Goal: Task Accomplishment & Management: Manage account settings

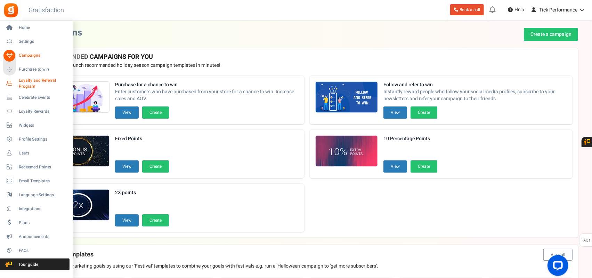
click at [32, 85] on span "Loyalty and Referral Program" at bounding box center [44, 84] width 51 height 12
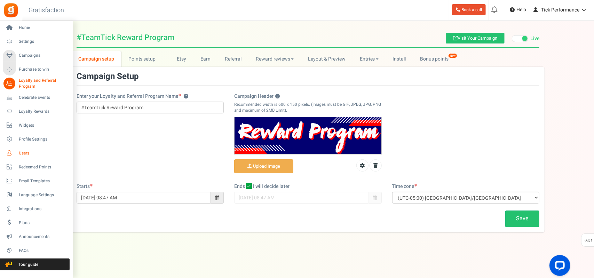
click at [26, 149] on link "Users" at bounding box center [36, 153] width 67 height 12
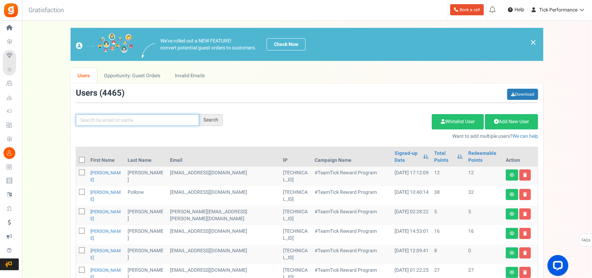
click at [145, 118] on input "text" at bounding box center [138, 120] width 124 height 12
paste input "[EMAIL_ADDRESS][DOMAIN_NAME]"
click at [209, 121] on div "Search" at bounding box center [211, 120] width 24 height 12
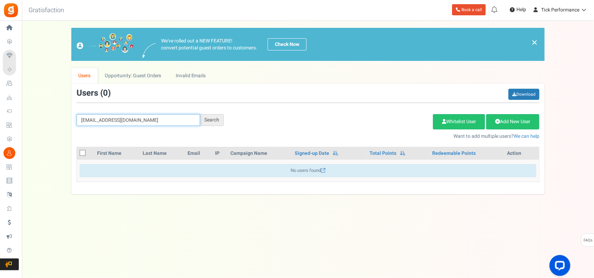
click at [148, 120] on input "[EMAIL_ADDRESS][DOMAIN_NAME]" at bounding box center [139, 120] width 124 height 12
paste input "193289"
type input "193289"
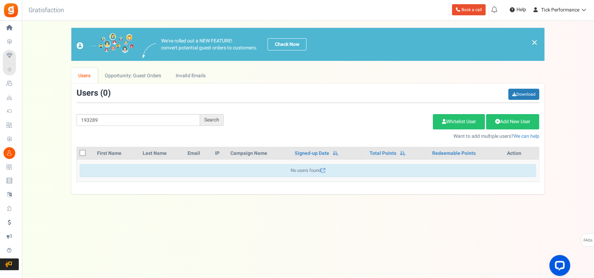
click at [220, 121] on div "Search" at bounding box center [212, 120] width 24 height 12
click at [137, 74] on link "Opportunity: Guest Orders" at bounding box center [133, 76] width 71 height 16
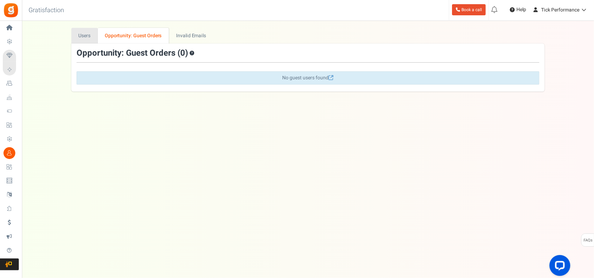
click at [90, 37] on link "Users" at bounding box center [84, 36] width 26 height 16
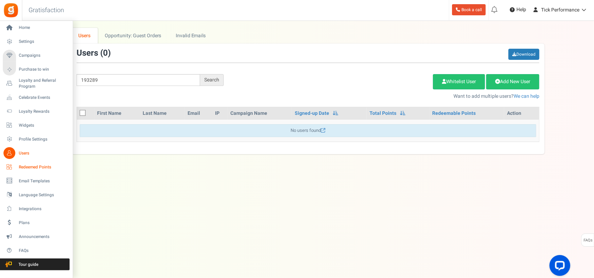
click at [32, 166] on span "Redeemed Points" at bounding box center [43, 167] width 49 height 6
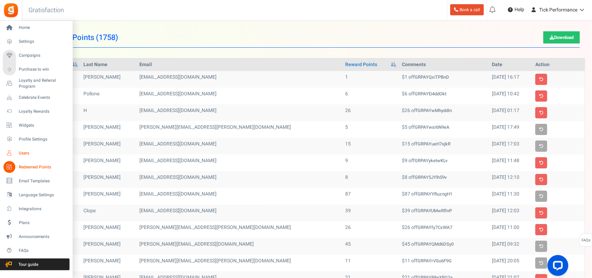
click at [17, 150] on link "Users" at bounding box center [36, 153] width 67 height 12
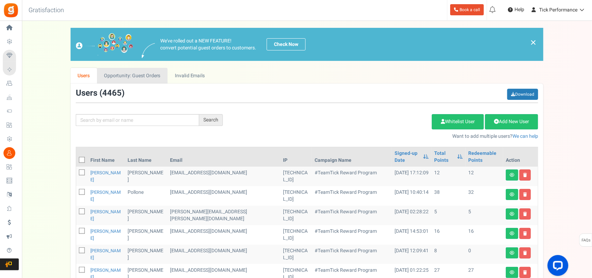
click at [151, 75] on link "Opportunity: Guest Orders" at bounding box center [132, 76] width 71 height 16
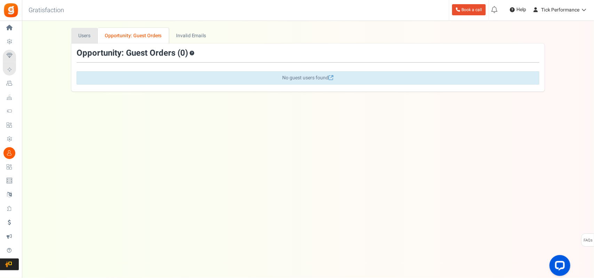
click at [96, 43] on link "Users" at bounding box center [84, 36] width 26 height 16
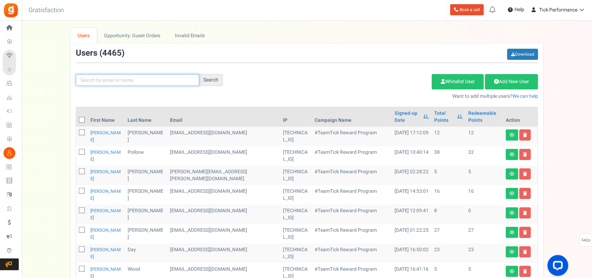
paste input "[PERSON_NAME]"
type input "[PERSON_NAME]"
click at [205, 83] on div "Search" at bounding box center [211, 80] width 24 height 12
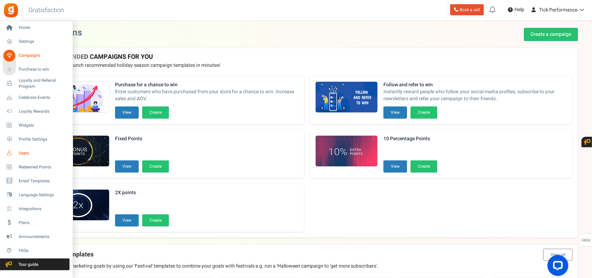
click at [11, 155] on icon at bounding box center [9, 153] width 12 height 12
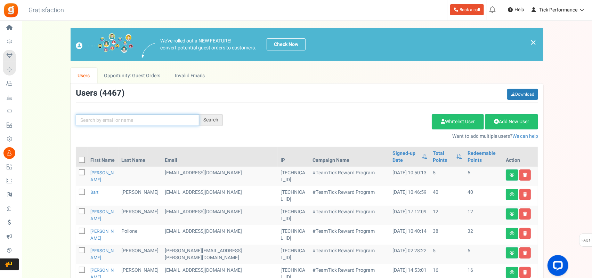
click at [180, 117] on input "text" at bounding box center [138, 120] width 124 height 12
paste input "[PERSON_NAME]"
type input "[PERSON_NAME]"
click at [204, 118] on div "Search" at bounding box center [211, 120] width 24 height 12
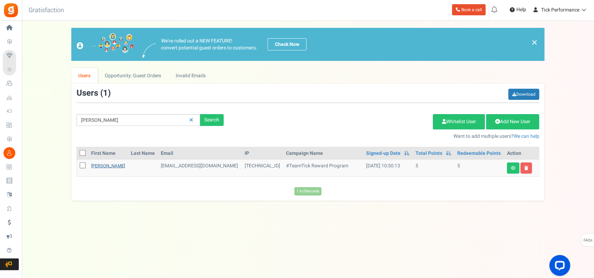
click at [109, 166] on link "[PERSON_NAME]" at bounding box center [108, 165] width 34 height 7
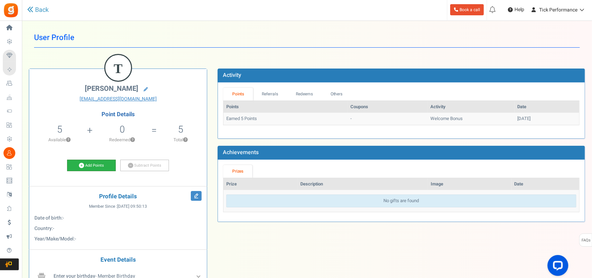
click at [97, 166] on link "Add Points" at bounding box center [91, 166] width 49 height 12
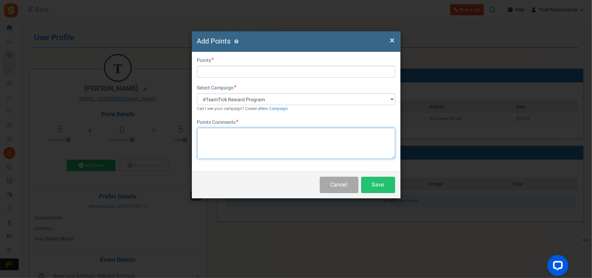
click at [215, 134] on textarea at bounding box center [296, 143] width 198 height 31
paste textarea "193289"
drag, startPoint x: 256, startPoint y: 134, endPoint x: 242, endPoint y: 131, distance: 13.9
click at [242, 131] on textarea "32 points for order made 193289" at bounding box center [296, 143] width 198 height 31
type textarea "32 points for order #193289"
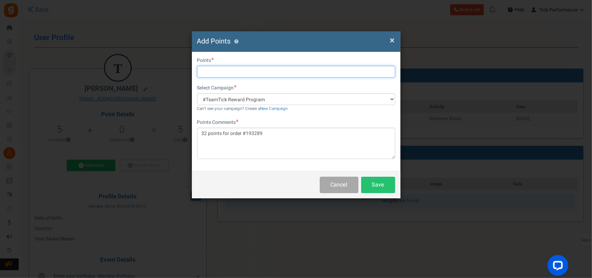
click at [227, 74] on input "text" at bounding box center [296, 72] width 198 height 12
type input "32"
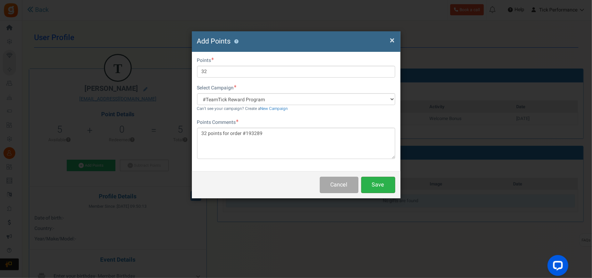
click at [381, 188] on button "Save" at bounding box center [378, 185] width 34 height 16
